Goal: Task Accomplishment & Management: Manage account settings

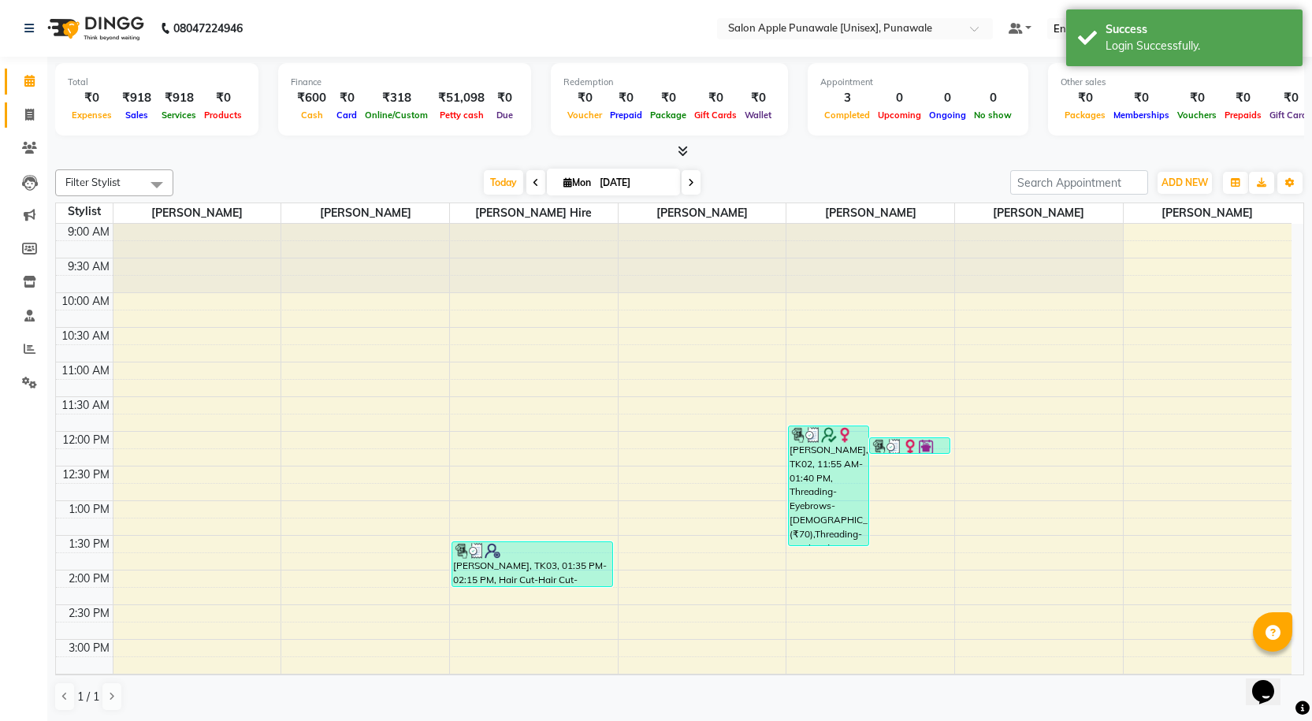
click at [32, 113] on icon at bounding box center [29, 115] width 9 height 12
select select "service"
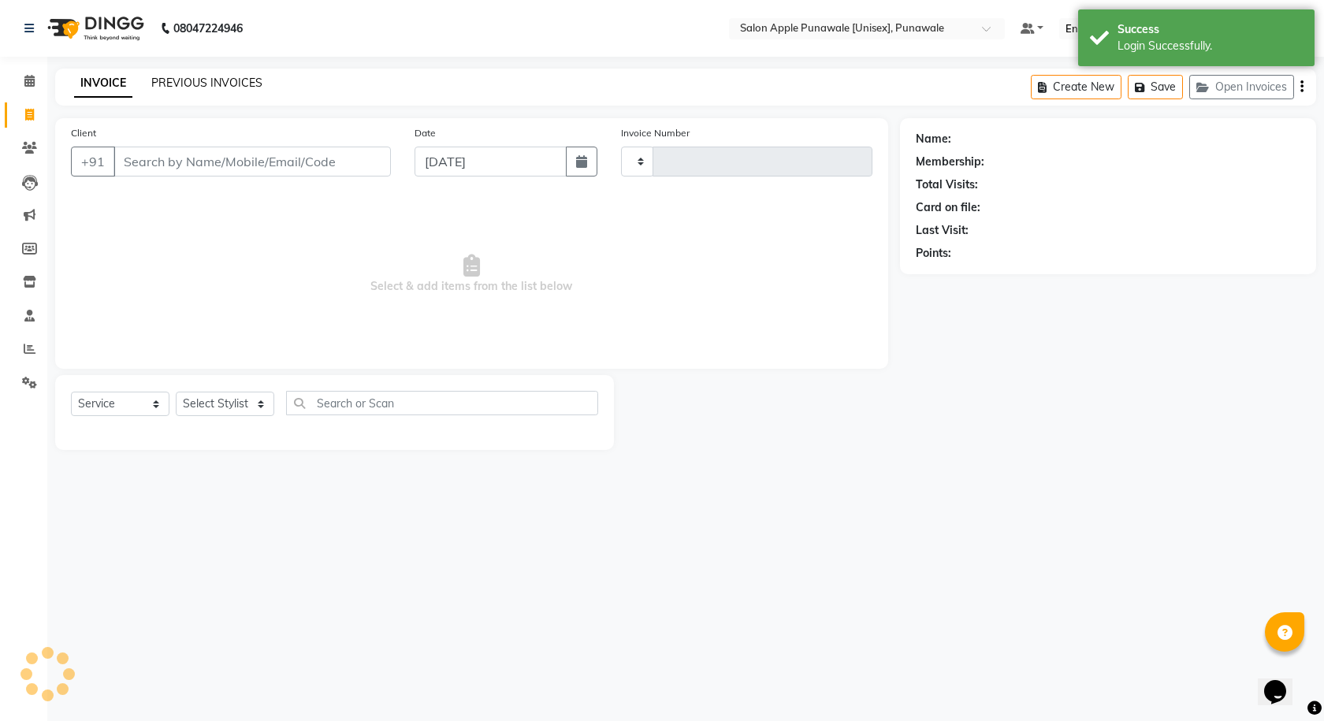
click at [217, 76] on link "PREVIOUS INVOICES" at bounding box center [206, 83] width 111 height 14
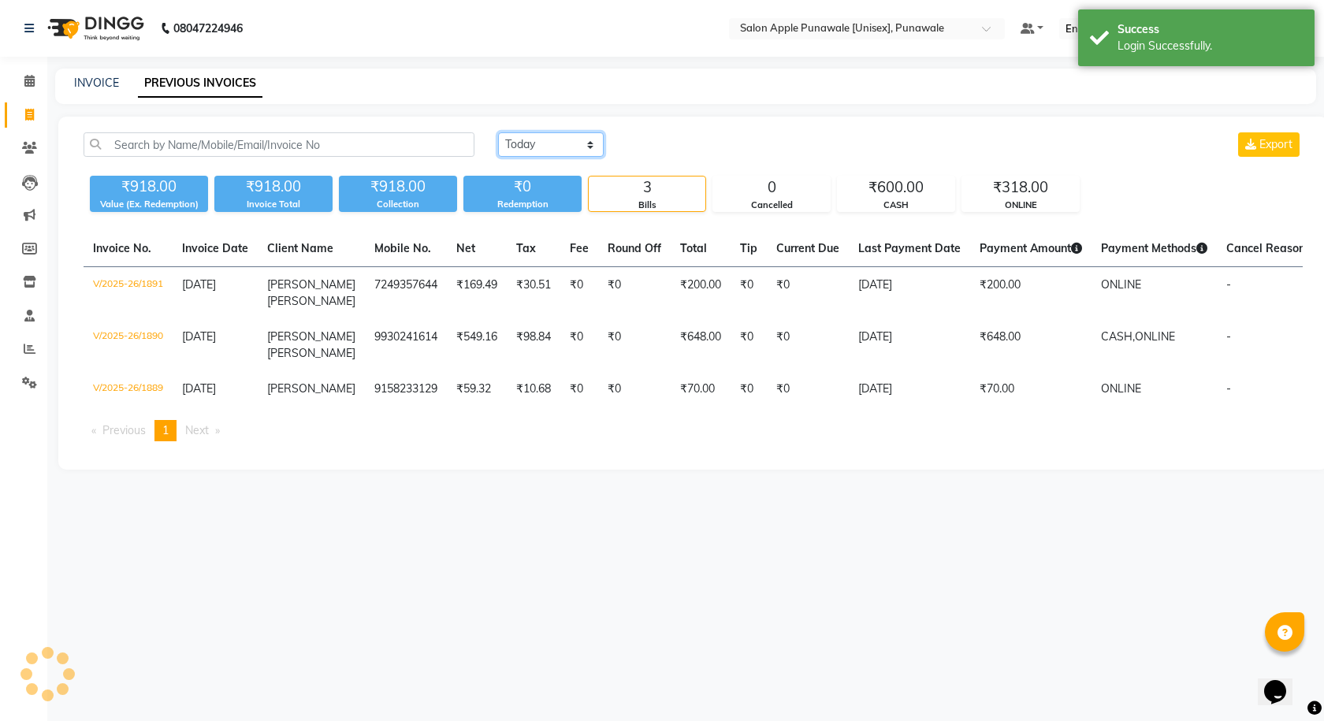
drag, startPoint x: 549, startPoint y: 141, endPoint x: 564, endPoint y: 155, distance: 20.1
click at [549, 141] on select "[DATE] [DATE] Custom Range" at bounding box center [551, 144] width 106 height 24
select select "range"
click at [498, 132] on select "[DATE] [DATE] Custom Range" at bounding box center [551, 144] width 106 height 24
click at [687, 154] on input "[DATE]" at bounding box center [679, 145] width 110 height 22
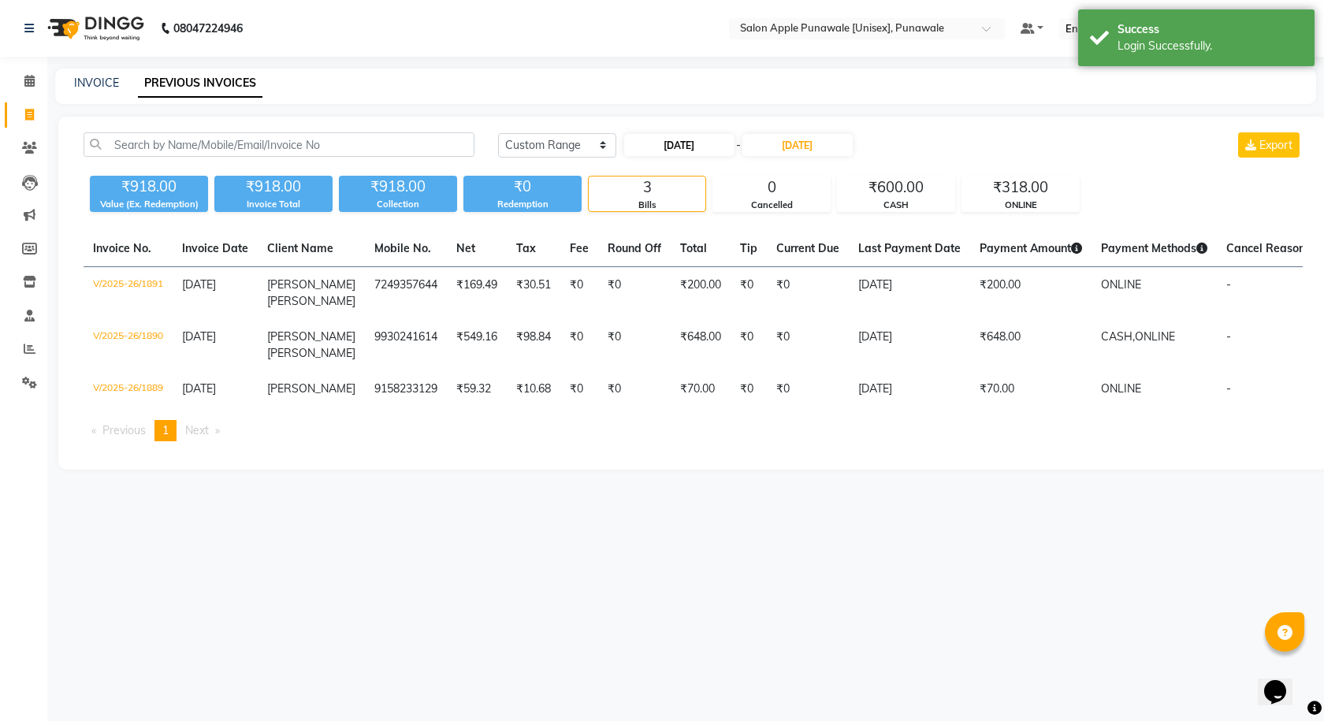
select select "9"
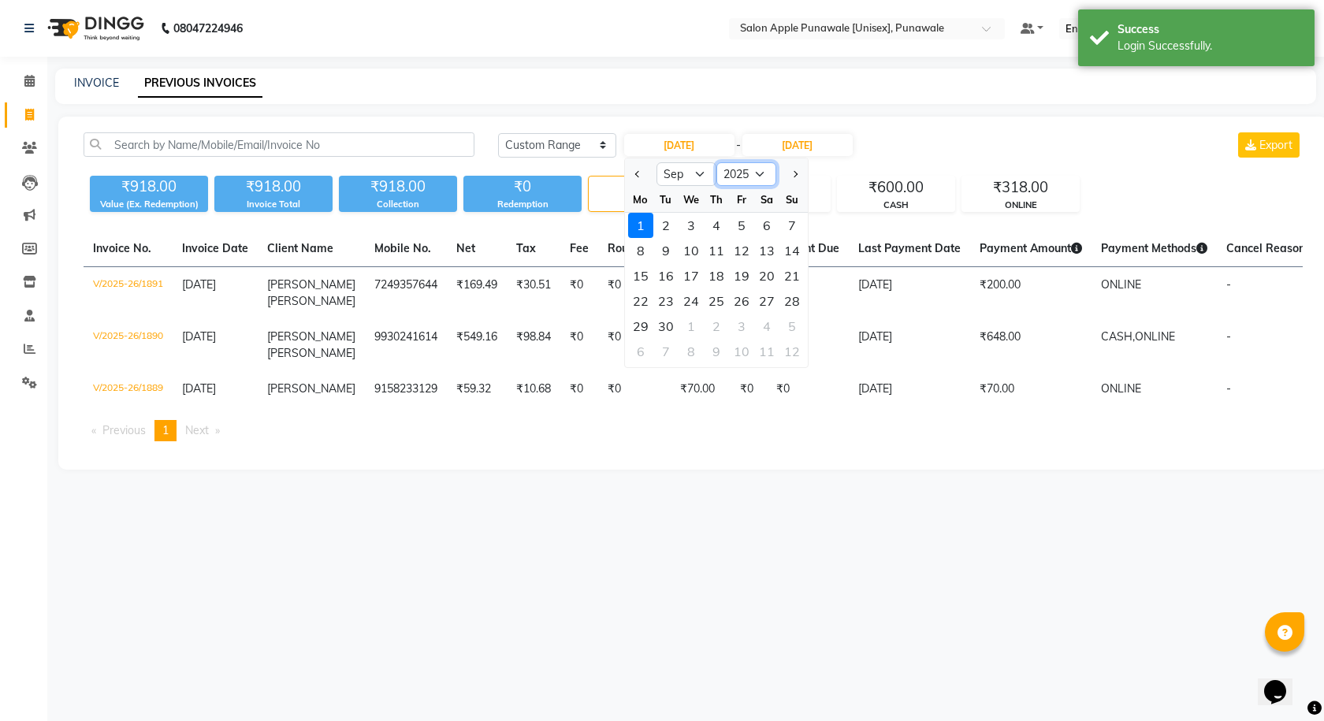
click at [746, 174] on select "2015 2016 2017 2018 2019 2020 2021 2022 2023 2024 2025 2026 2027 2028 2029 2030…" at bounding box center [746, 174] width 60 height 24
select select "2024"
click at [716, 162] on select "2015 2016 2017 2018 2019 2020 2021 2022 2023 2024 2025 2026 2027 2028 2029 2030…" at bounding box center [746, 174] width 60 height 24
click at [696, 171] on select "Jan Feb Mar Apr May Jun [DATE] Aug Sep Oct Nov Dec" at bounding box center [687, 174] width 60 height 24
select select "10"
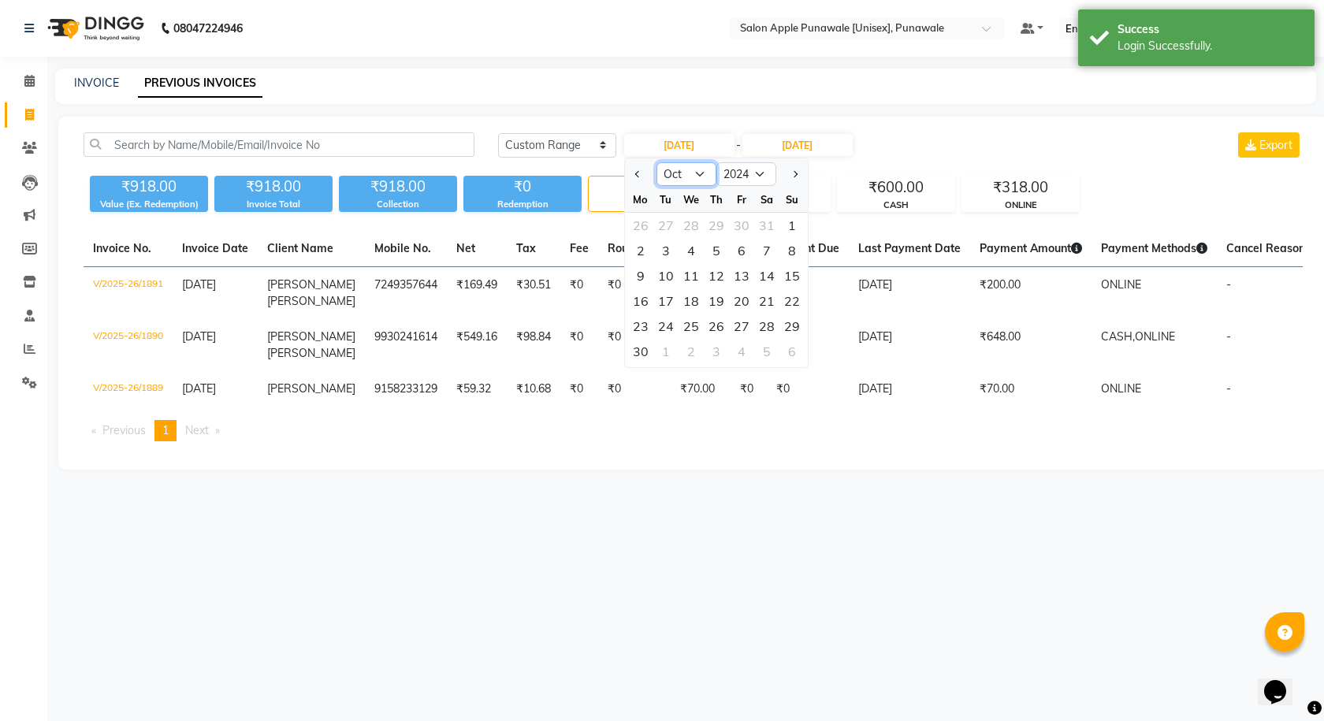
click at [657, 162] on select "Jan Feb Mar Apr May Jun [DATE] Aug Sep Oct Nov Dec" at bounding box center [687, 174] width 60 height 24
click at [786, 279] on div "20" at bounding box center [792, 275] width 25 height 25
type input "[DATE]"
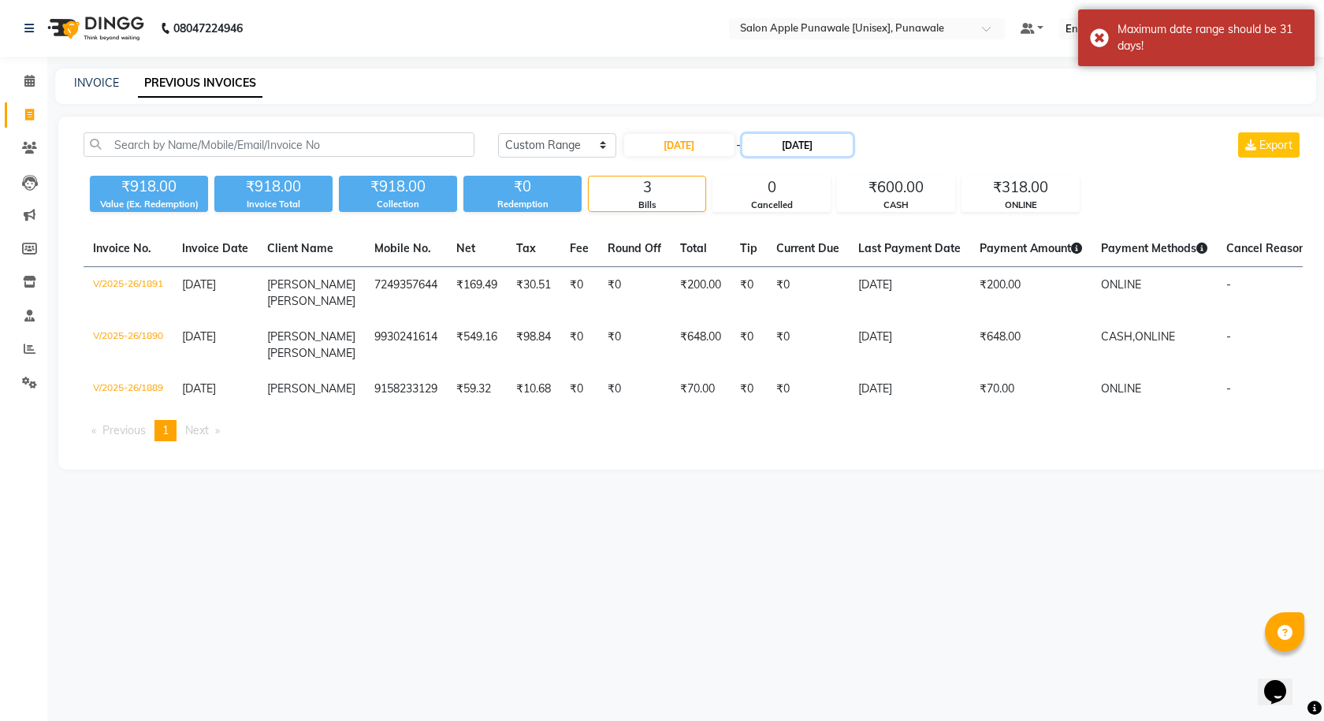
click at [809, 147] on input "[DATE]" at bounding box center [797, 145] width 110 height 22
select select "9"
select select "2025"
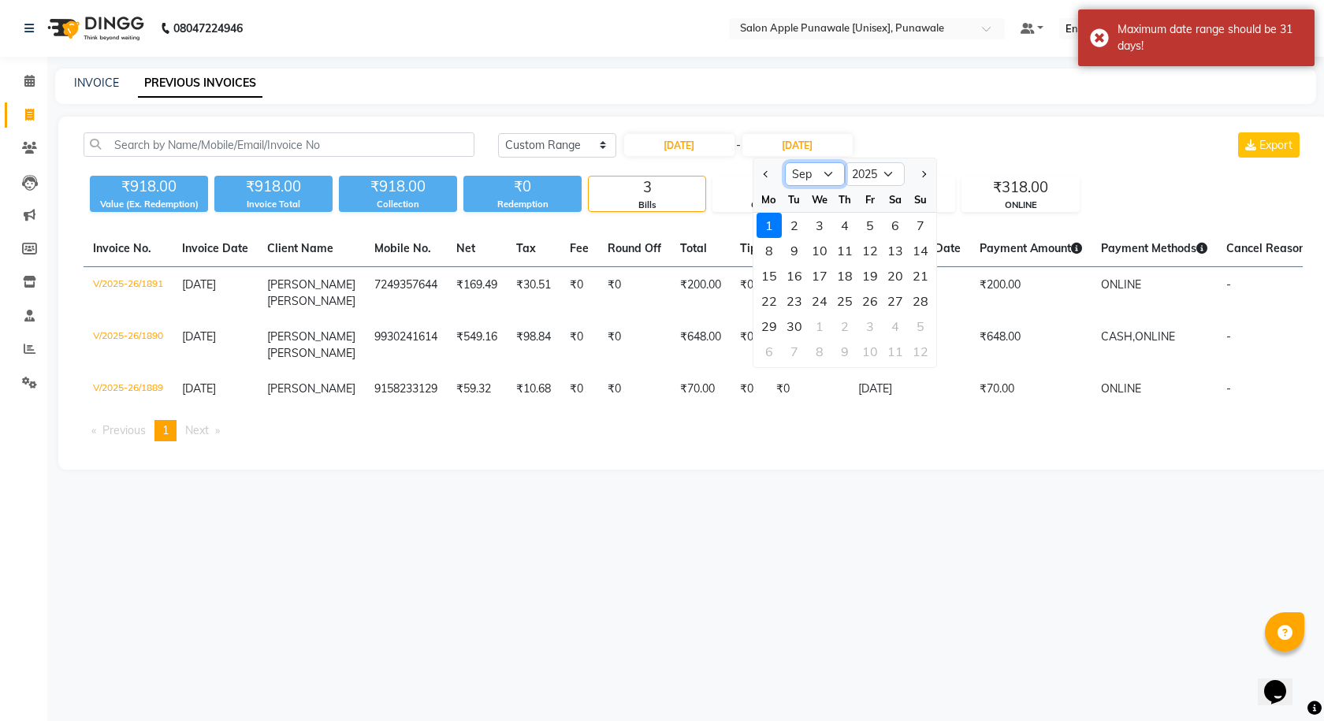
click at [832, 167] on select "Jan Feb Mar Apr May Jun [DATE] Aug Sep Oct Nov Dec" at bounding box center [815, 174] width 60 height 24
select select "10"
click at [785, 162] on select "Jan Feb Mar Apr May Jun [DATE] Aug Sep Oct Nov Dec" at bounding box center [815, 174] width 60 height 24
click at [875, 175] on select "2024 2025 2026 2027 2028 2029 2030 2031 2032 2033 2034 2035" at bounding box center [875, 174] width 60 height 24
select select "2024"
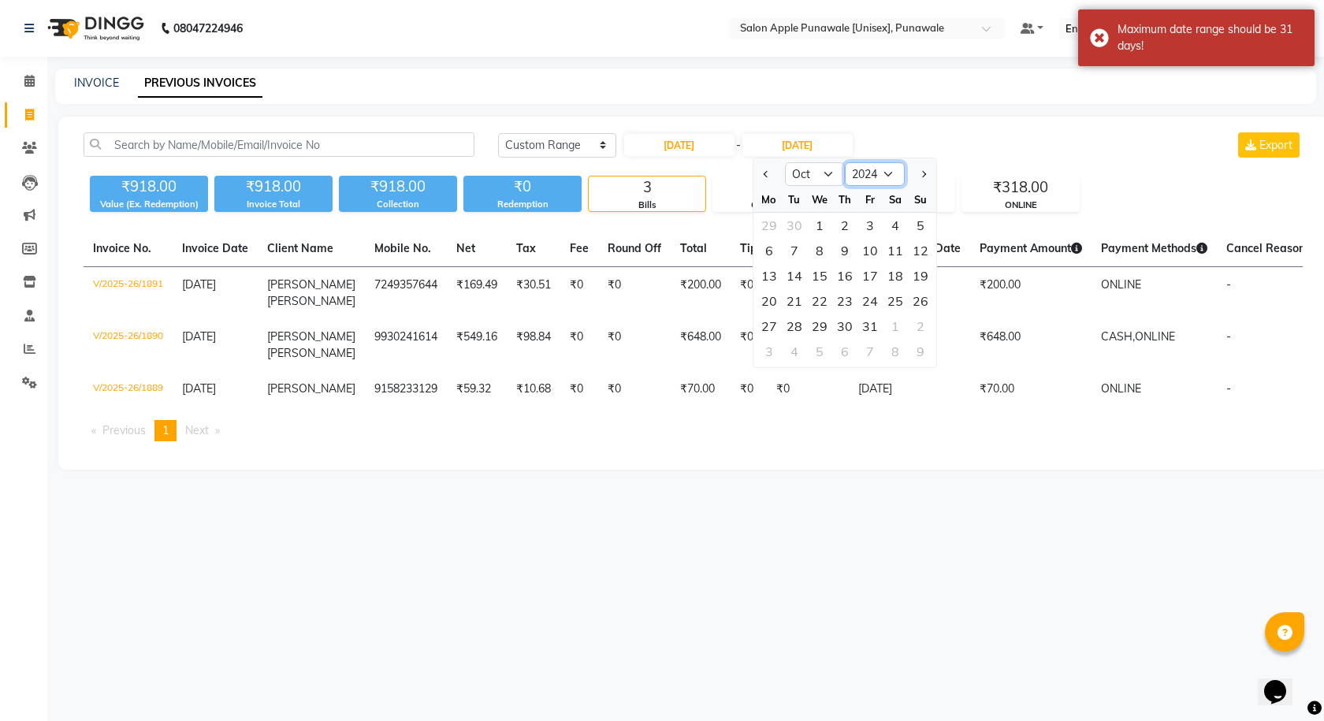
click at [845, 162] on select "2024 2025 2026 2027 2028 2029 2030 2031 2032 2033 2034 2035" at bounding box center [875, 174] width 60 height 24
click at [913, 273] on div "20" at bounding box center [920, 275] width 25 height 25
type input "[DATE]"
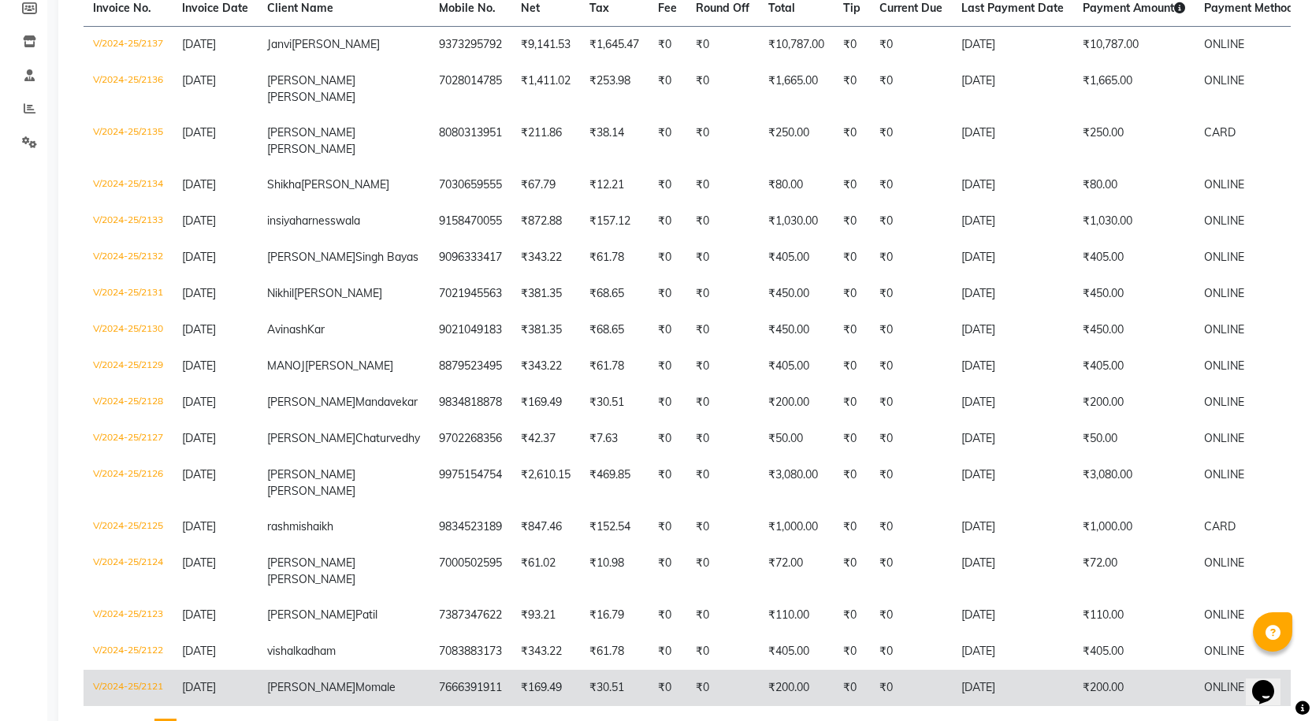
scroll to position [158, 0]
